Goal: Download file/media

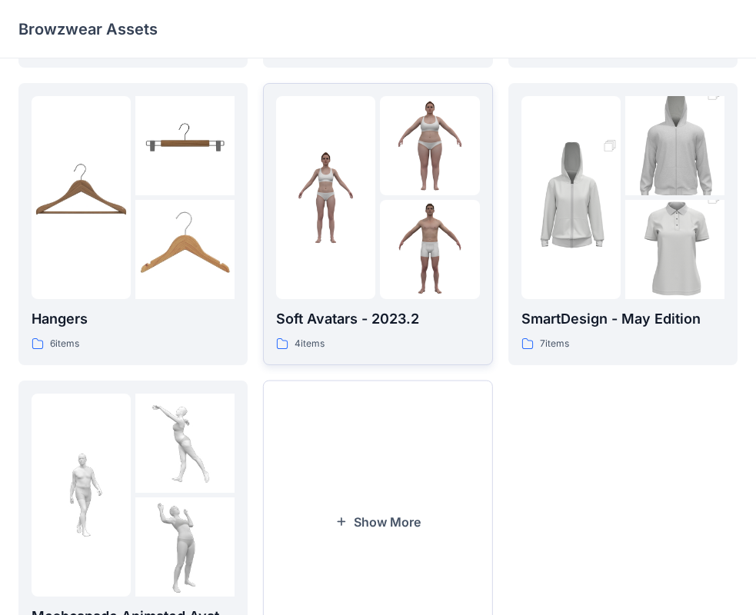
scroll to position [382, 0]
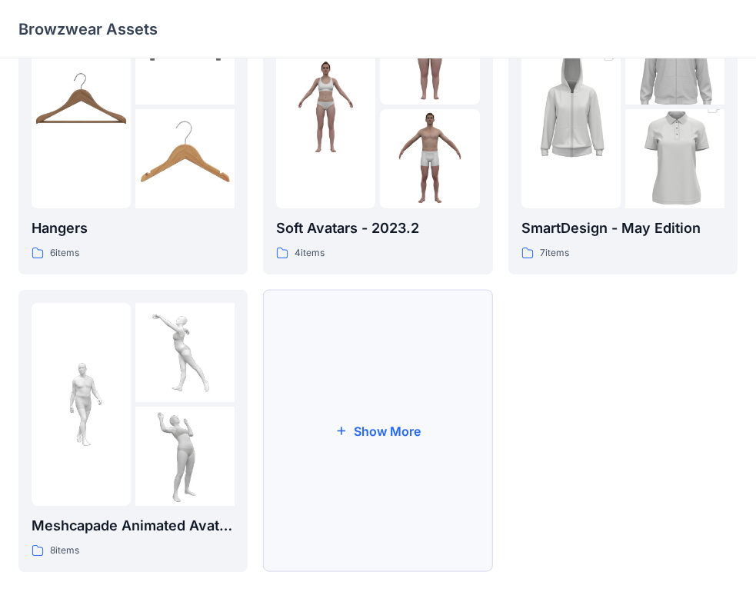
click at [357, 396] on button "Show More" at bounding box center [377, 431] width 229 height 282
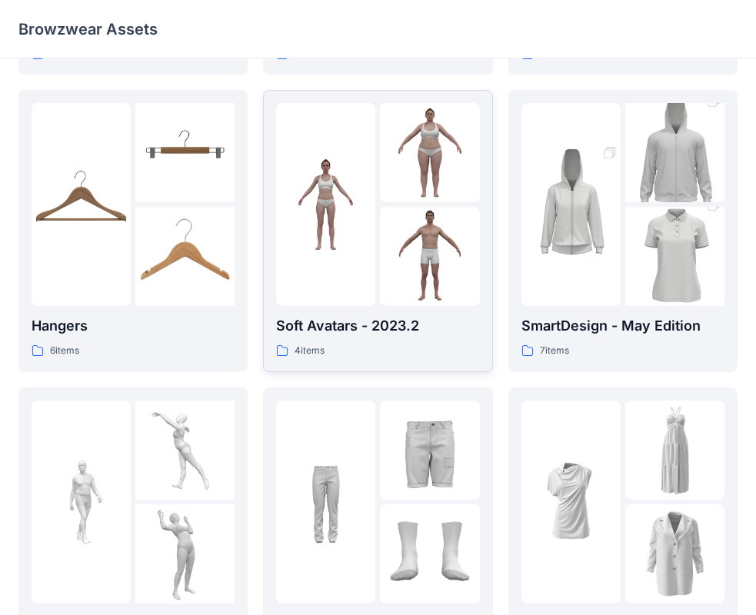
scroll to position [0, 0]
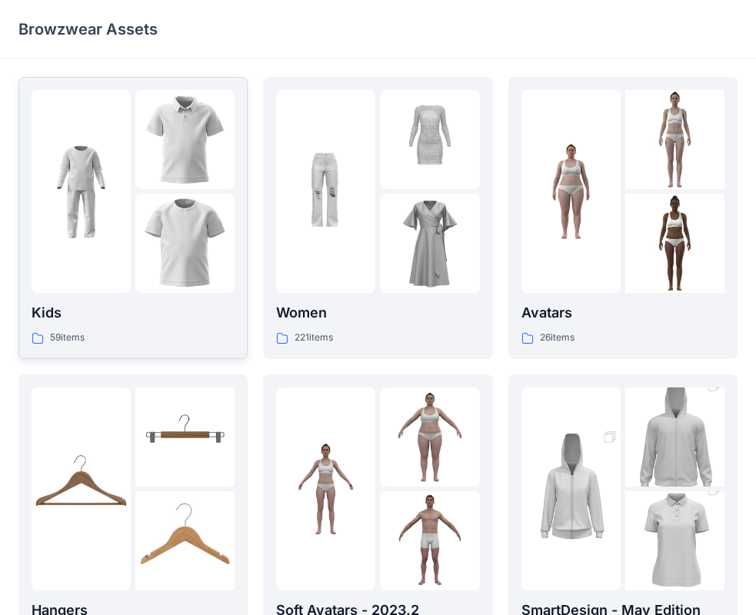
click at [78, 201] on img at bounding box center [81, 191] width 99 height 99
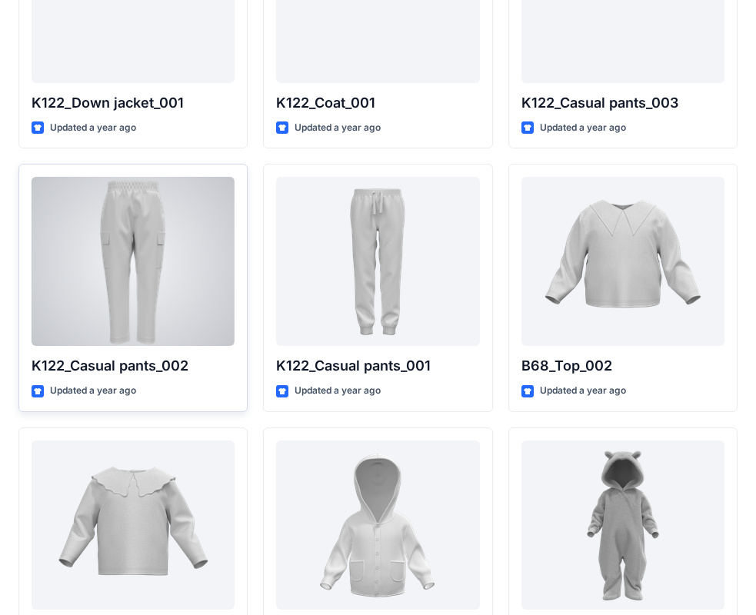
scroll to position [1496, 0]
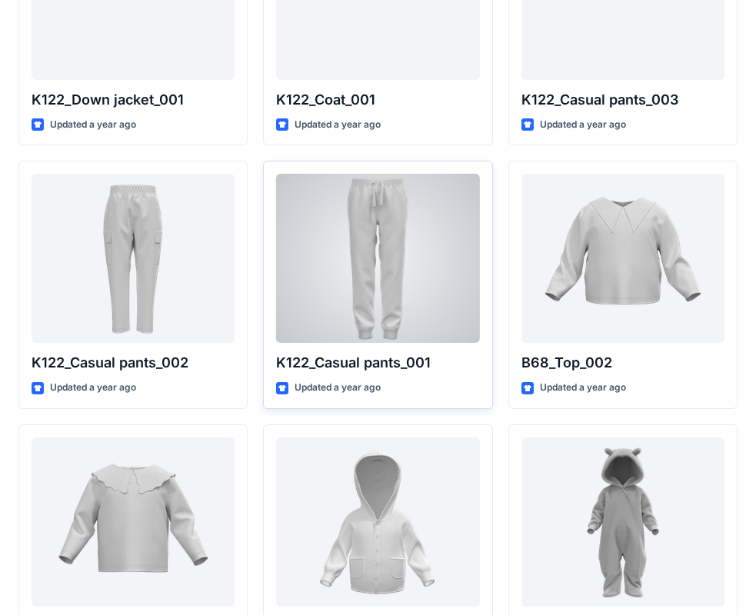
click at [328, 218] on div at bounding box center [377, 258] width 203 height 169
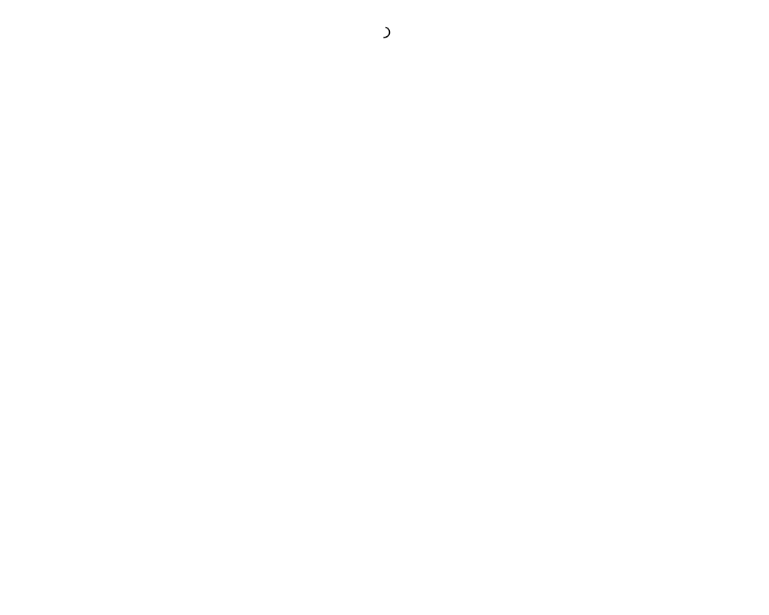
click at [328, 218] on div at bounding box center [384, 307] width 769 height 615
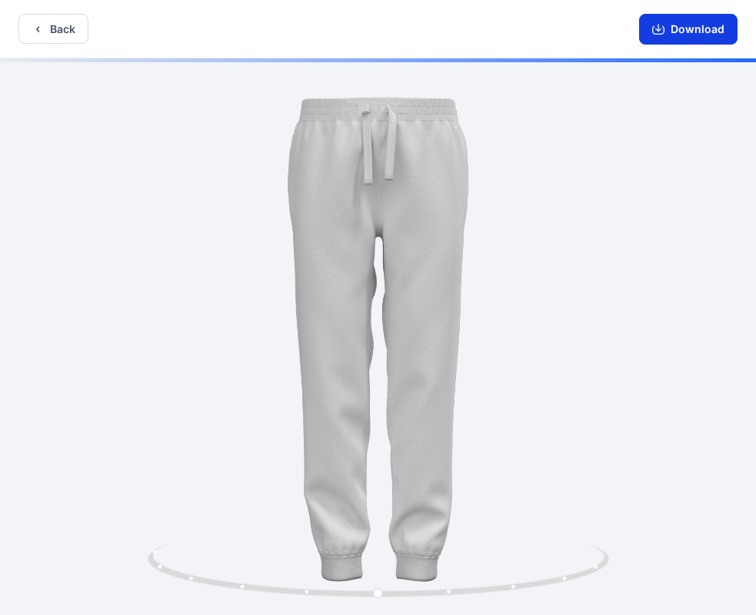
click at [683, 36] on button "Download" at bounding box center [688, 29] width 98 height 31
